Goal: Information Seeking & Learning: Learn about a topic

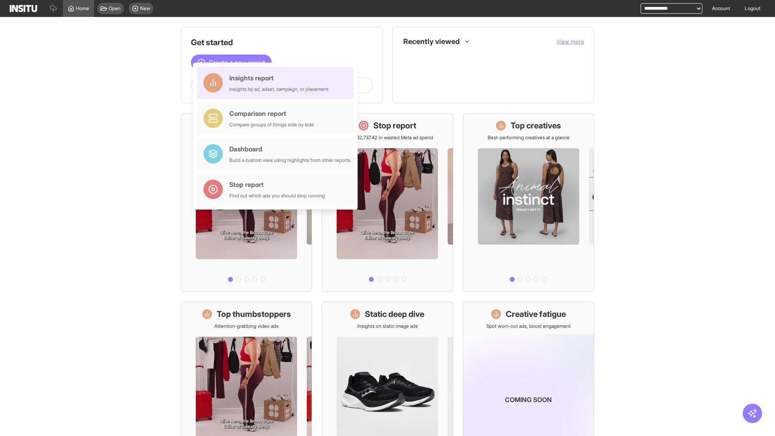
click at [277, 83] on div "Insights report Insights by ad, adset, campaign, or placement" at bounding box center [278, 82] width 99 height 19
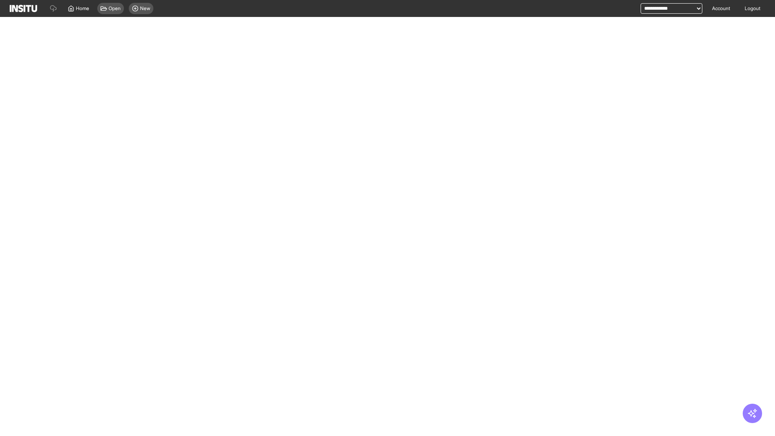
select select "**"
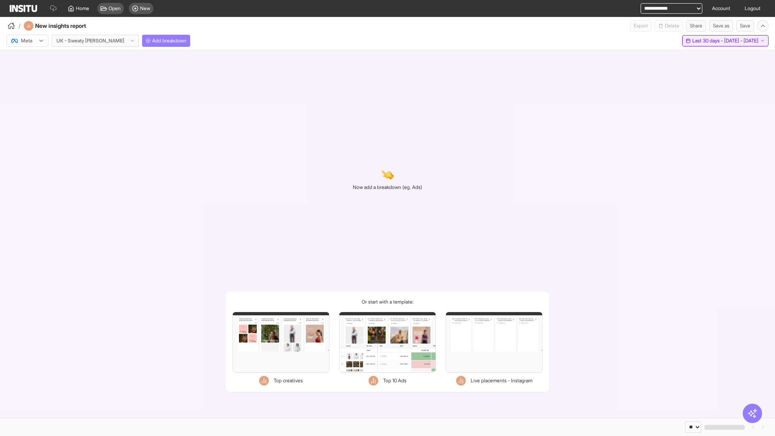
click at [709, 41] on span "Last 30 days - [DATE] - [DATE]" at bounding box center [725, 41] width 66 height 6
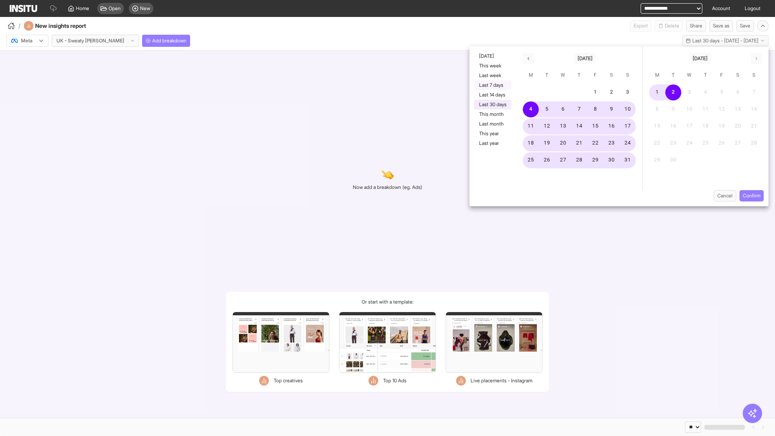
click at [492, 85] on button "Last 7 days" at bounding box center [492, 85] width 37 height 10
